Goal: Check status

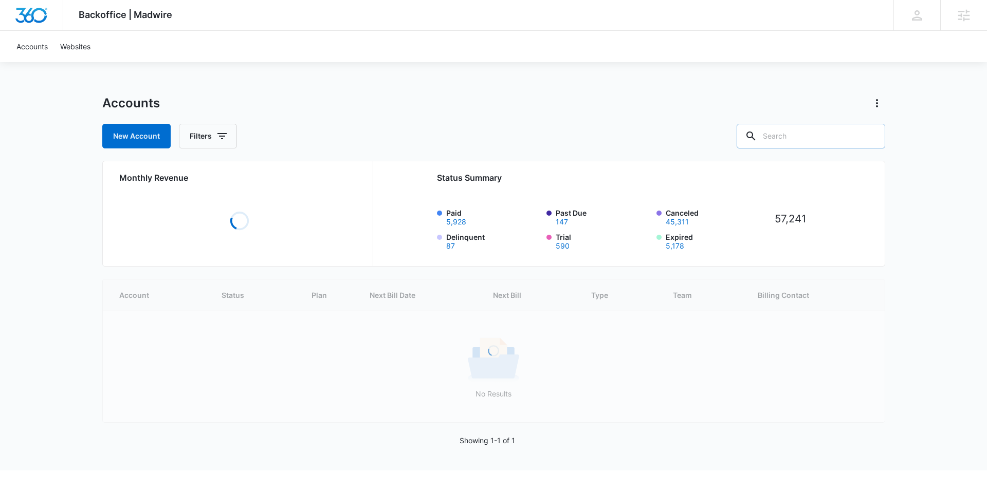
click at [811, 137] on input "text" at bounding box center [810, 136] width 149 height 25
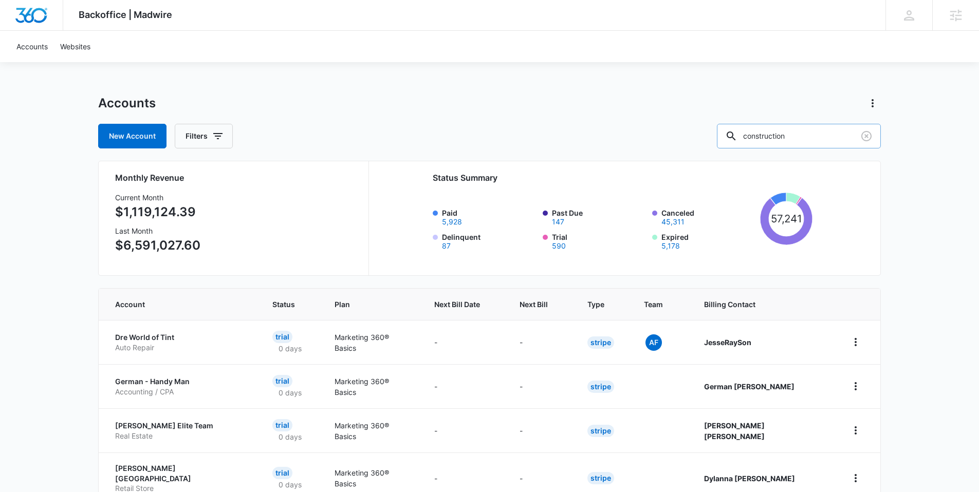
type input "construction"
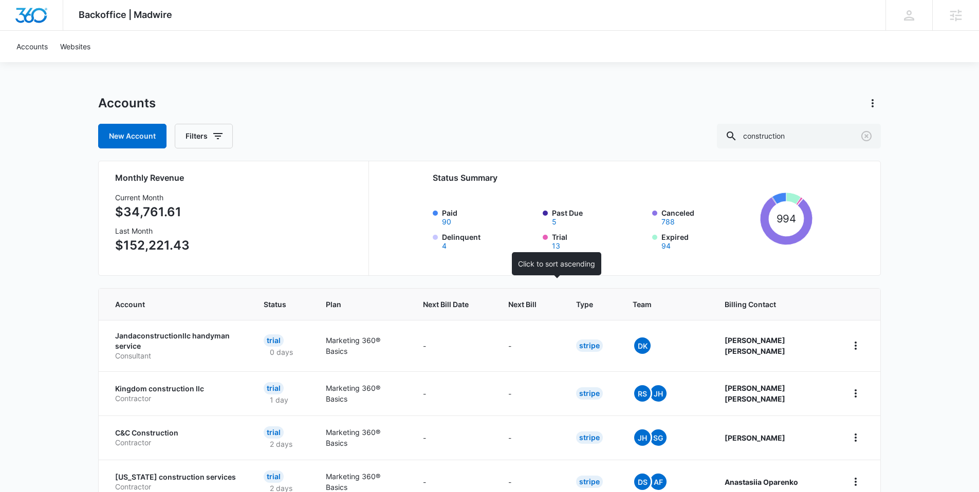
click at [564, 295] on th "Next Bill" at bounding box center [530, 304] width 68 height 31
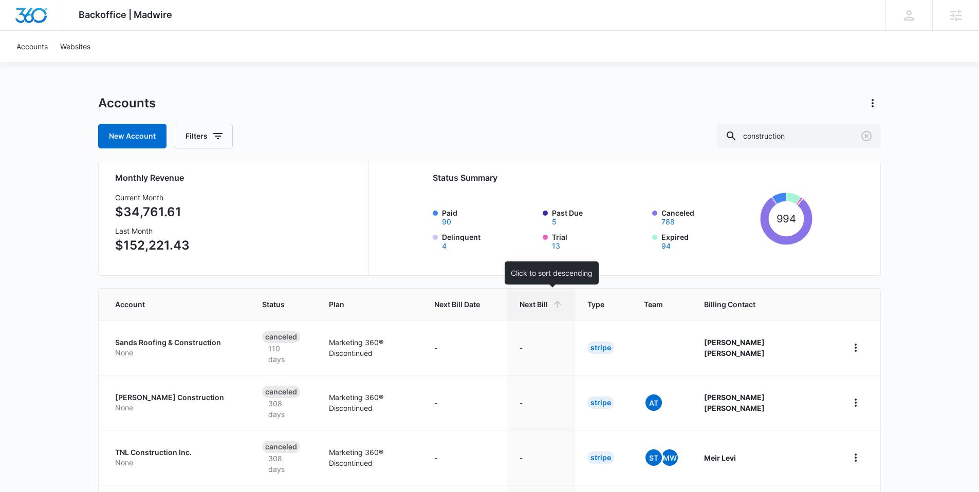
click at [561, 308] on icon at bounding box center [557, 304] width 7 height 7
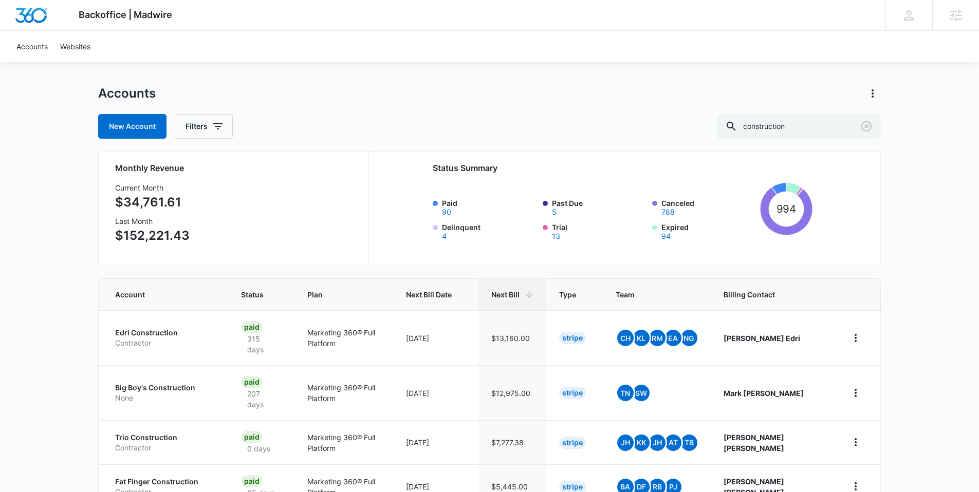
scroll to position [18, 0]
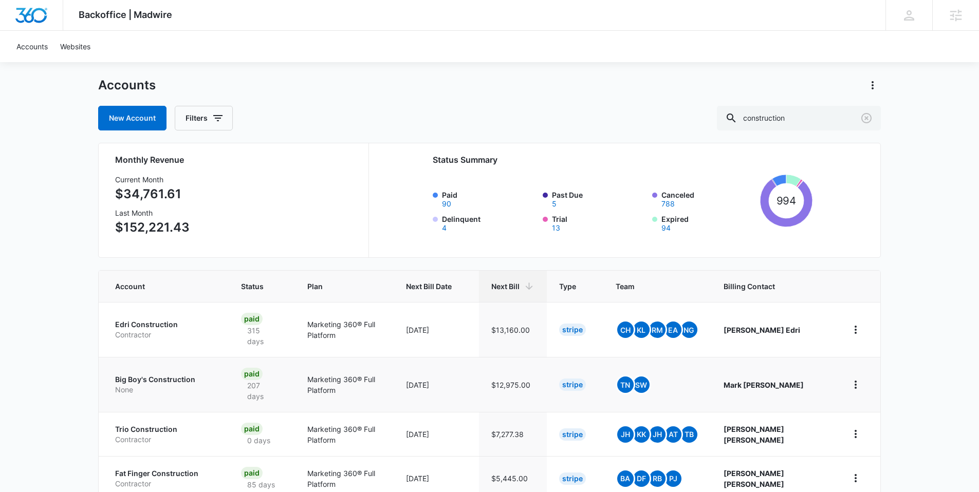
click at [155, 375] on p "Big Boy's Construction" at bounding box center [165, 380] width 101 height 10
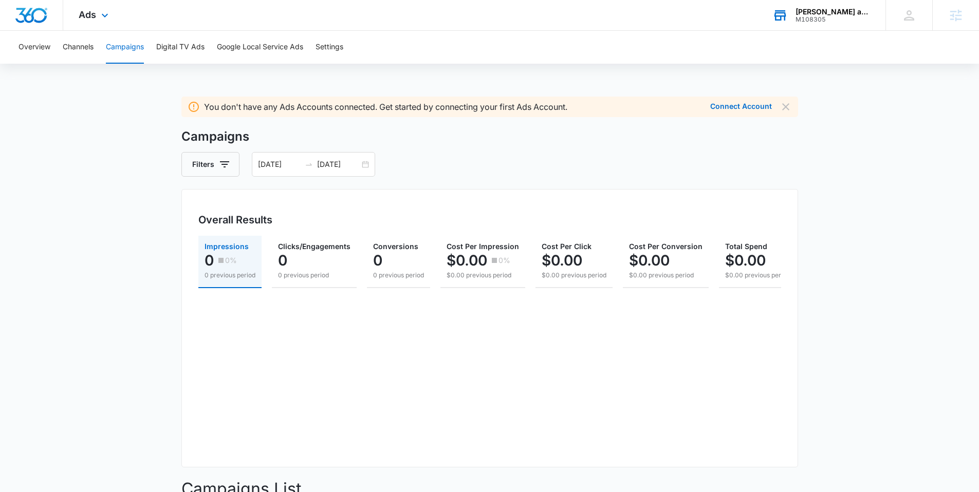
click at [817, 12] on div "Everett Plumbing and Drains" at bounding box center [833, 12] width 75 height 8
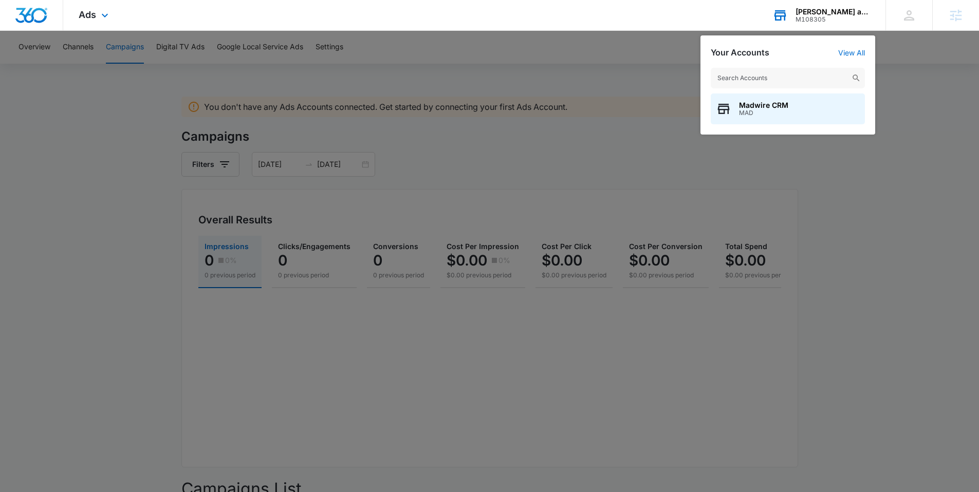
click at [784, 75] on input "text" at bounding box center [788, 78] width 154 height 21
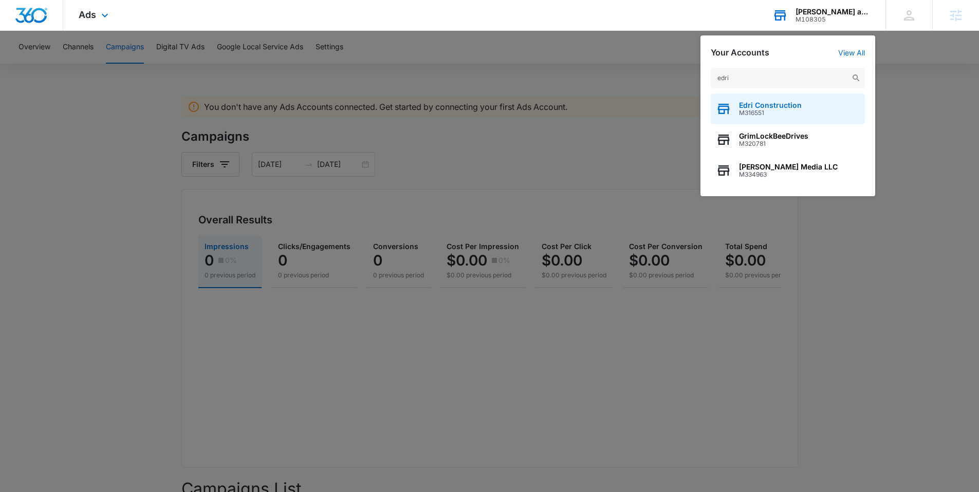
type input "edri"
click at [770, 112] on span "M316551" at bounding box center [770, 112] width 63 height 7
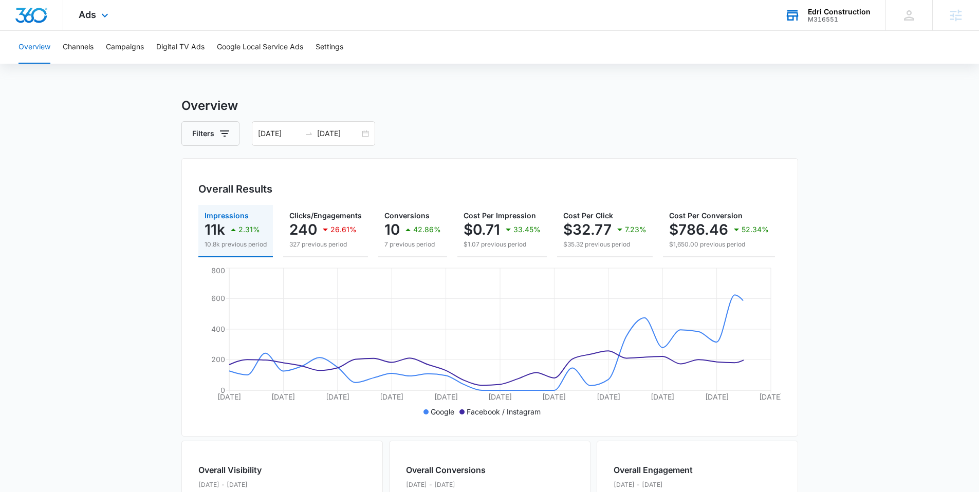
click at [627, 102] on h3 "Overview" at bounding box center [489, 106] width 617 height 19
click at [91, 252] on main "Overview Filters 09/06/2025 10/06/2025 Overall Results Impressions 11k 2.31% 10…" at bounding box center [489, 466] width 979 height 738
click at [99, 17] on icon at bounding box center [105, 18] width 12 height 12
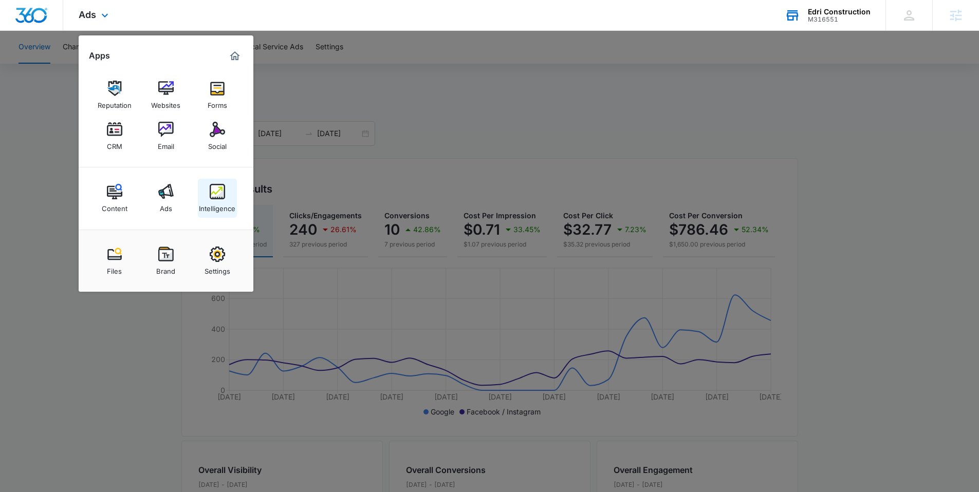
click at [220, 190] on img at bounding box center [217, 191] width 15 height 15
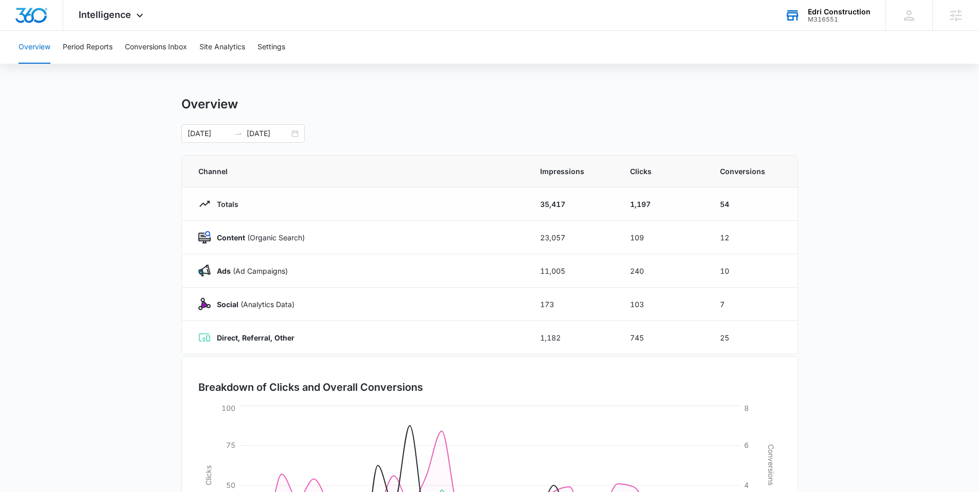
click at [120, 191] on main "Overview 09/06/2025 10/06/2025 Channel Impressions Clicks Conversions Totals 35…" at bounding box center [489, 367] width 979 height 540
drag, startPoint x: 735, startPoint y: 235, endPoint x: 715, endPoint y: 237, distance: 19.6
click at [715, 239] on td "12" at bounding box center [753, 237] width 90 height 33
drag, startPoint x: 733, startPoint y: 271, endPoint x: 693, endPoint y: 273, distance: 40.1
click at [693, 273] on tr "Ads (Ad Campaigns) 11,005 240 10" at bounding box center [490, 270] width 616 height 33
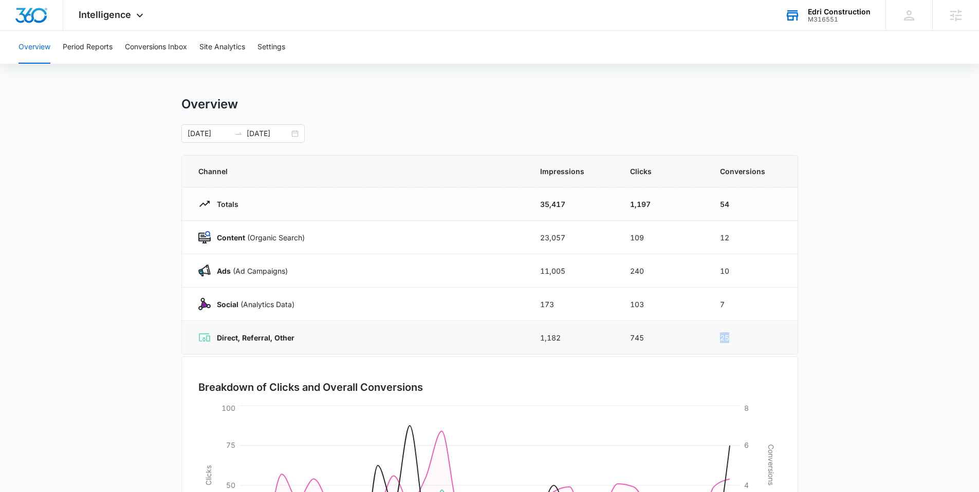
drag, startPoint x: 732, startPoint y: 335, endPoint x: 675, endPoint y: 337, distance: 56.6
click at [676, 338] on tr "Direct, Referral, Other 1,182 745 25" at bounding box center [490, 337] width 616 height 33
click at [91, 257] on main "Overview 09/06/2025 10/06/2025 Channel Impressions Clicks Conversions Totals 35…" at bounding box center [489, 367] width 979 height 540
click at [87, 253] on main "Overview 09/06/2025 10/06/2025 Channel Impressions Clicks Conversions Totals 35…" at bounding box center [489, 367] width 979 height 540
click at [136, 14] on icon at bounding box center [140, 18] width 12 height 12
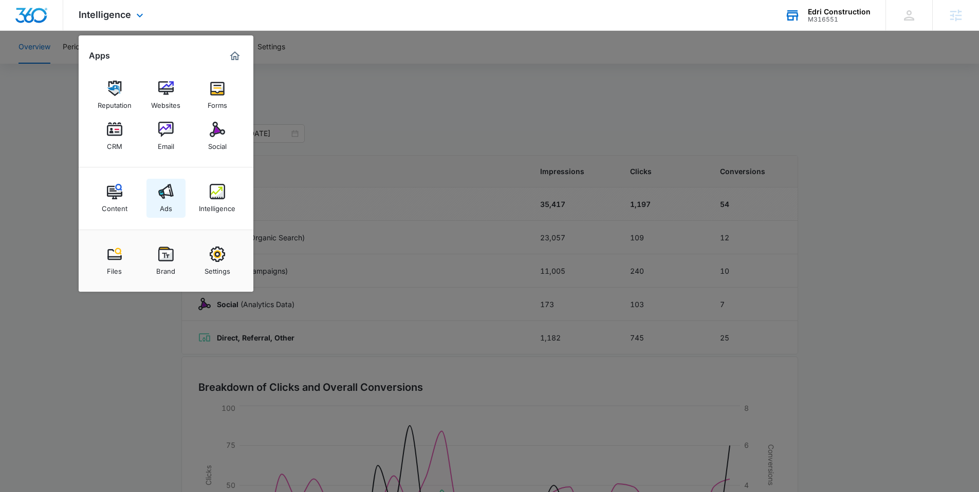
click at [168, 198] on img at bounding box center [165, 191] width 15 height 15
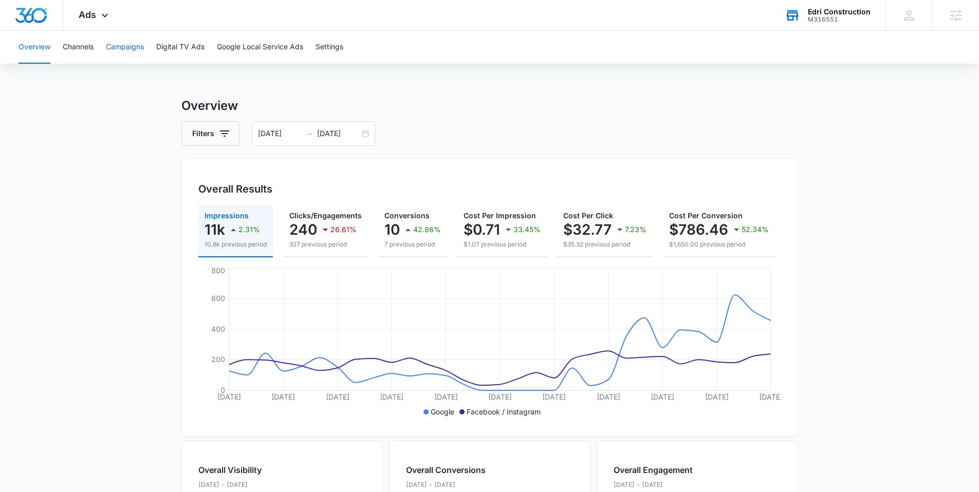
click at [130, 47] on button "Campaigns" at bounding box center [125, 47] width 38 height 33
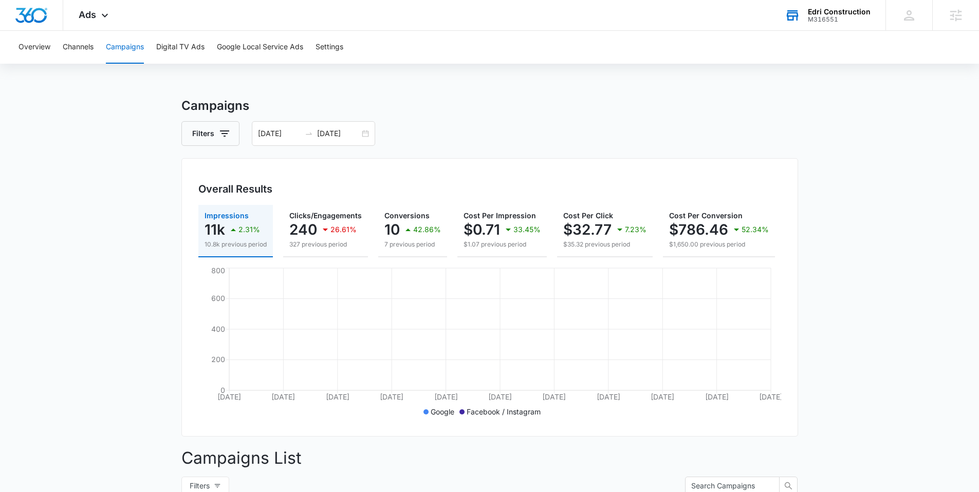
scroll to position [59, 0]
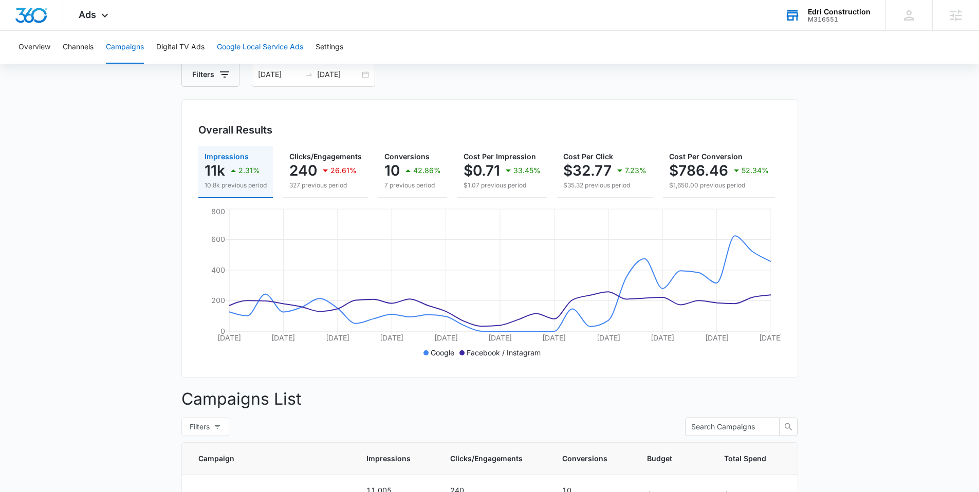
click at [267, 43] on button "Google Local Service Ads" at bounding box center [260, 47] width 86 height 33
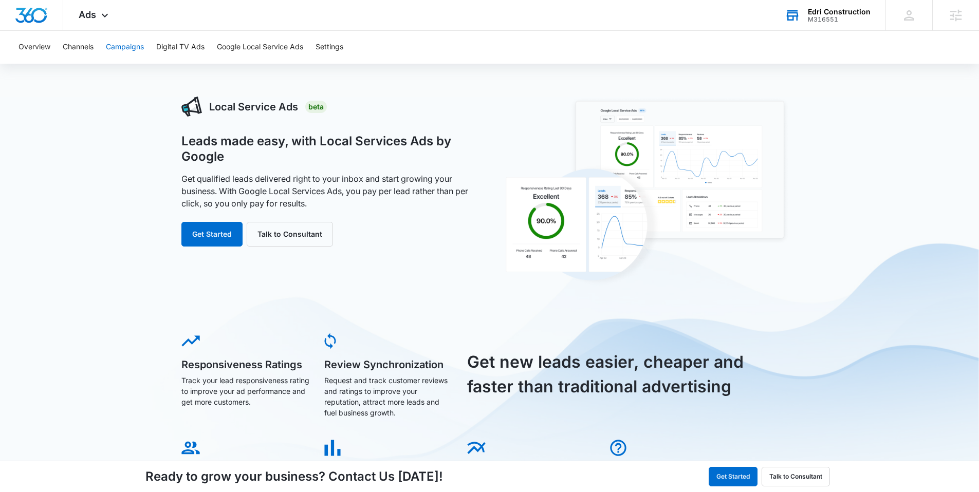
click at [127, 46] on button "Campaigns" at bounding box center [125, 47] width 38 height 33
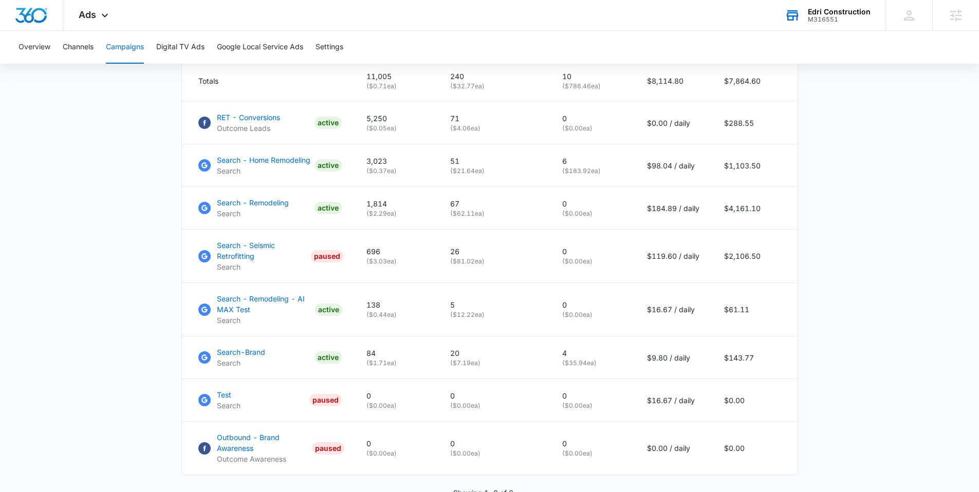
scroll to position [468, 0]
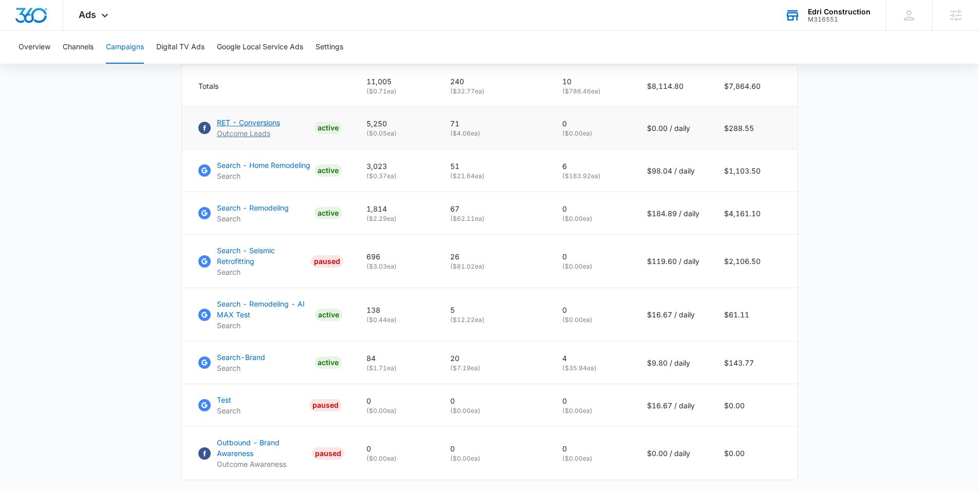
click at [257, 128] on p "RET - Conversions" at bounding box center [248, 122] width 63 height 11
